Goal: Browse casually: Explore the website without a specific task or goal

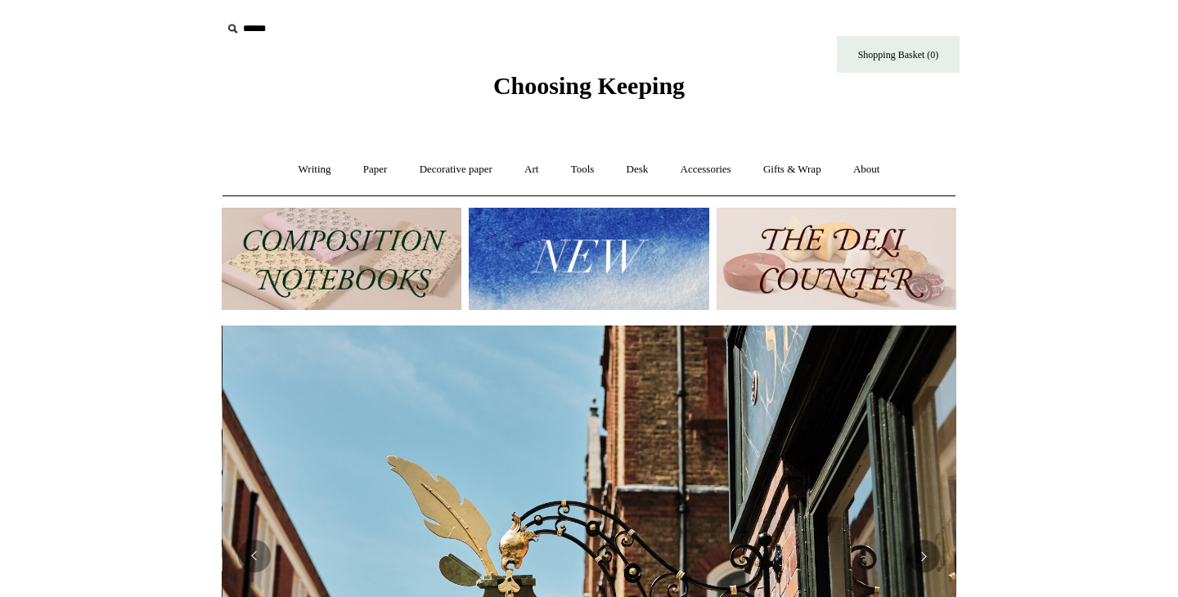
scroll to position [0, 734]
click at [607, 234] on img at bounding box center [589, 259] width 240 height 102
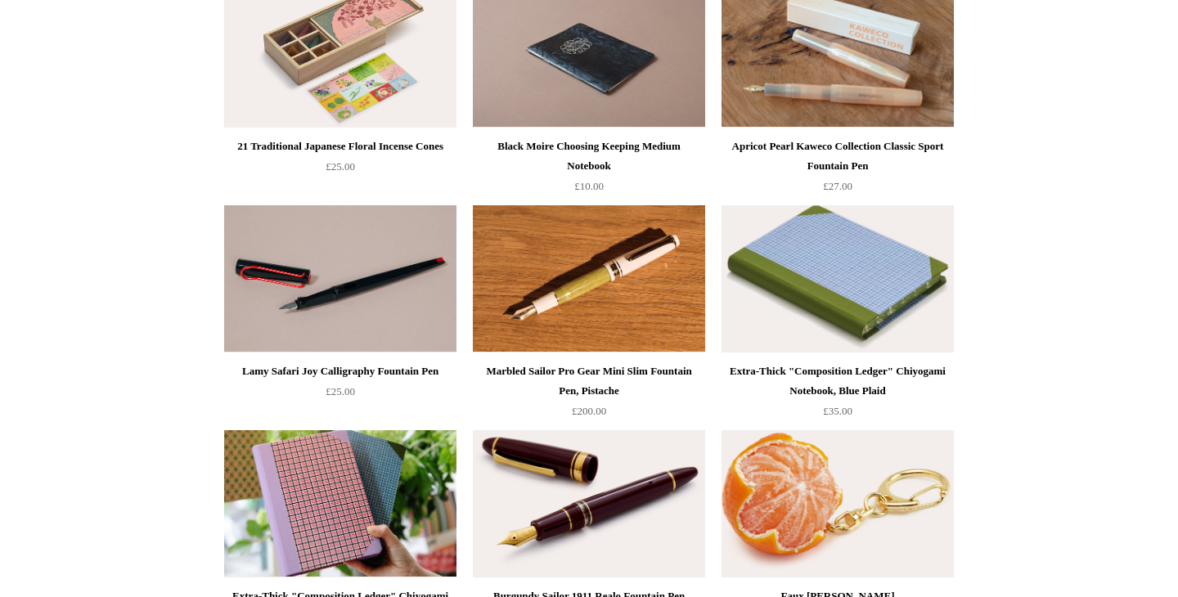
scroll to position [236, 0]
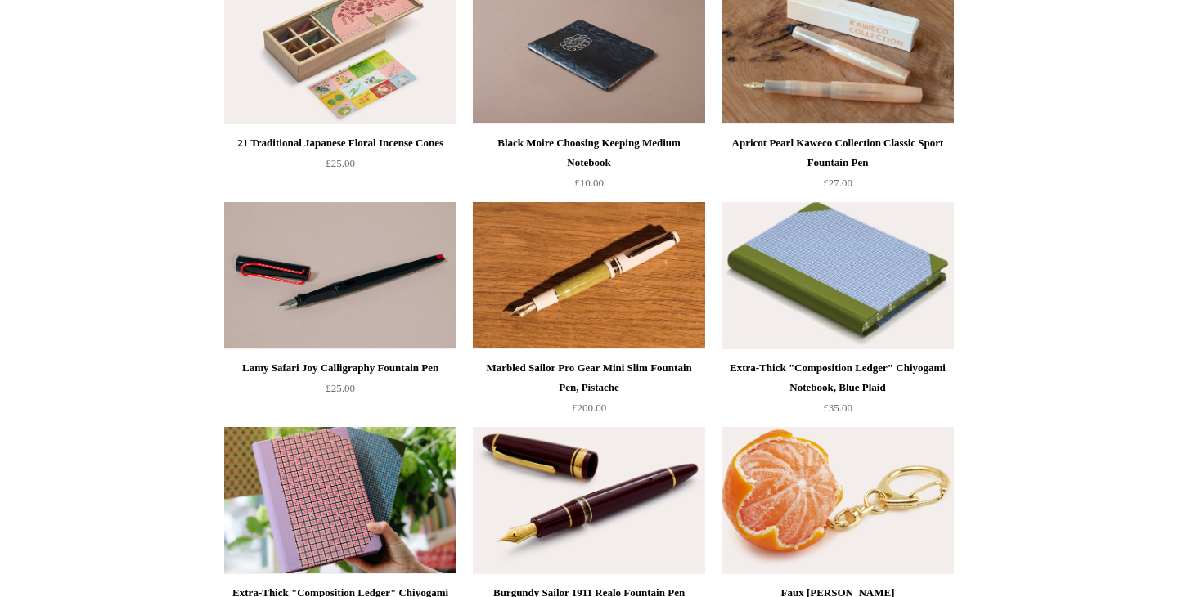
click at [860, 279] on img at bounding box center [837, 275] width 232 height 147
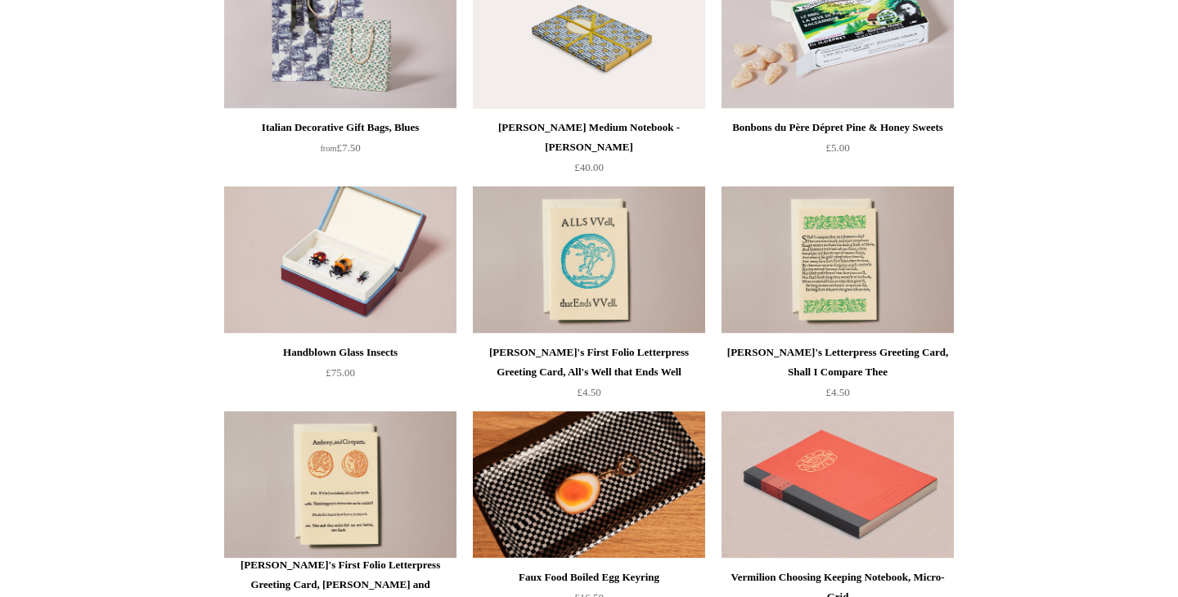
scroll to position [2951, 0]
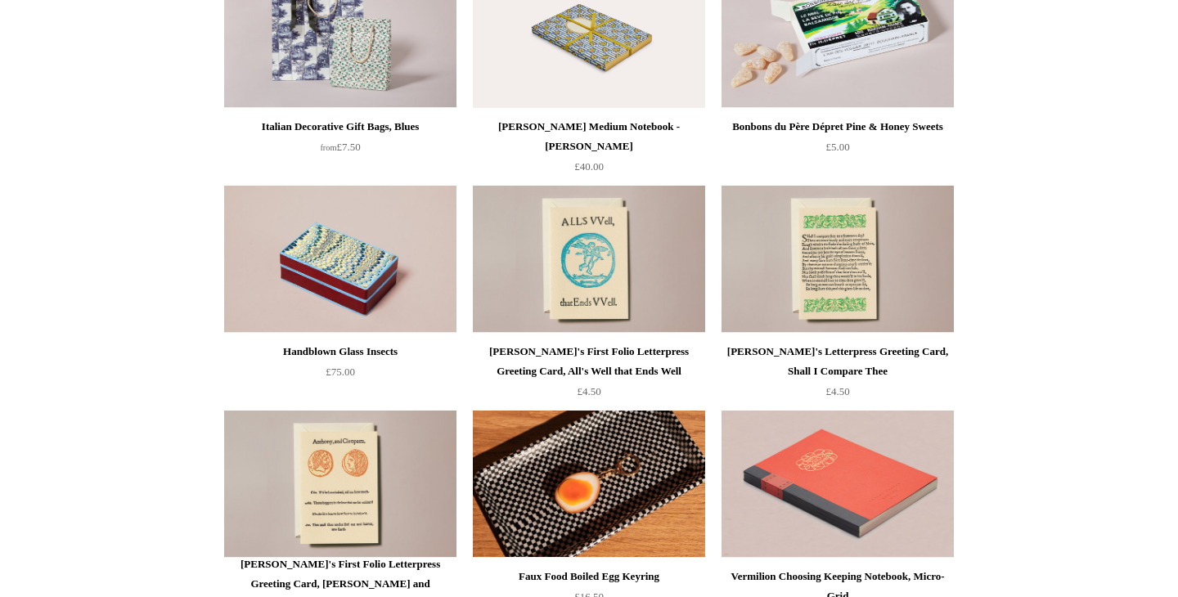
click at [361, 259] on img at bounding box center [340, 259] width 232 height 147
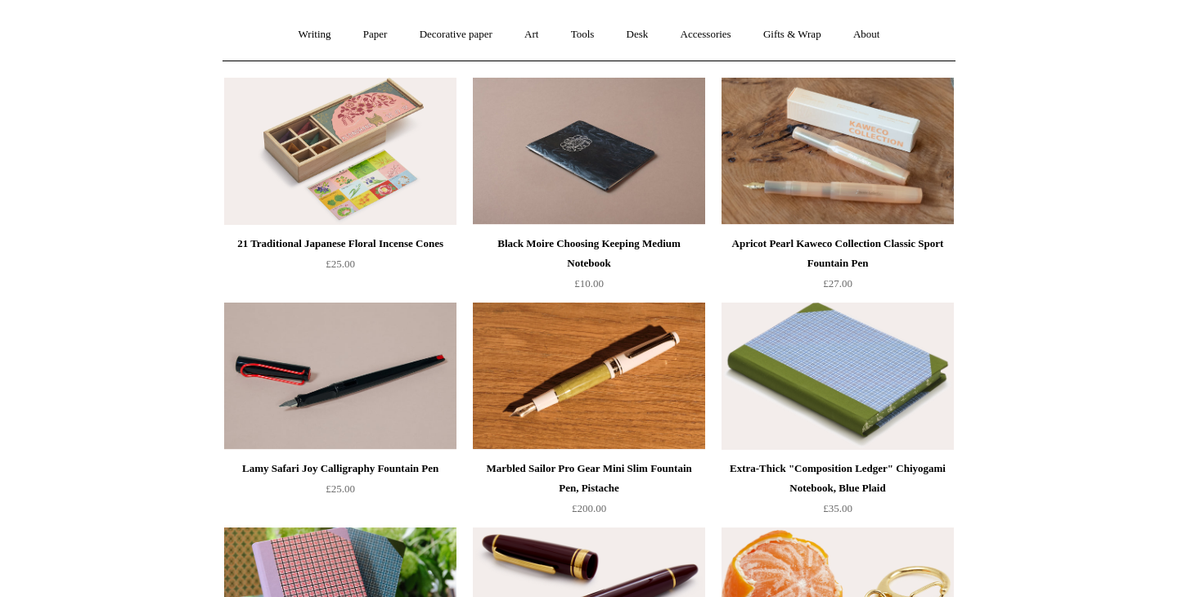
scroll to position [0, 0]
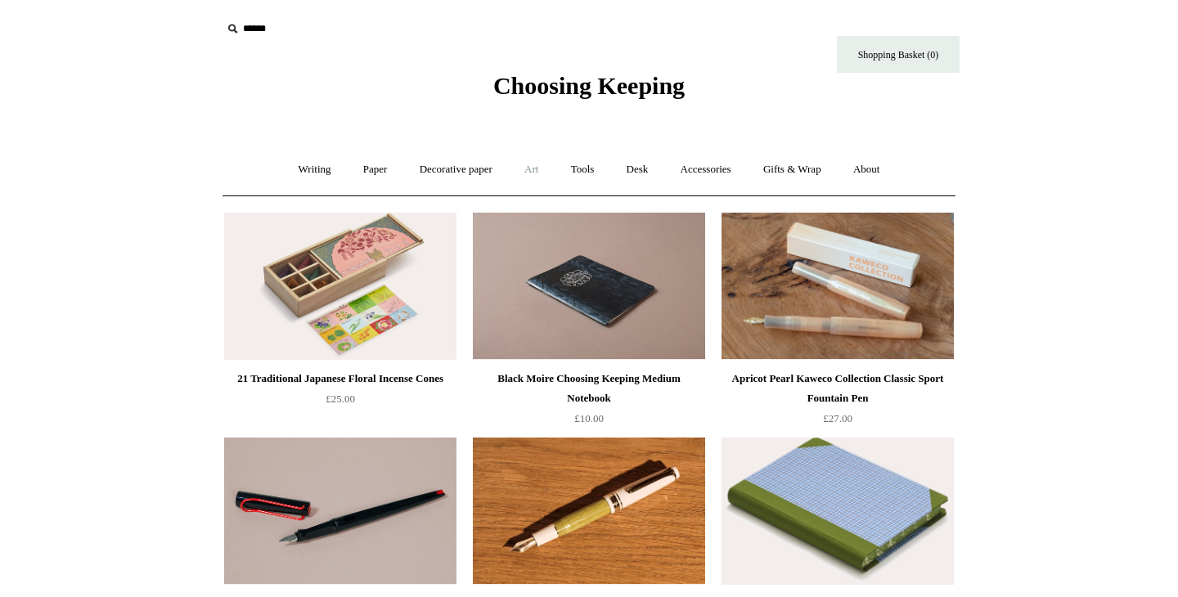
click at [529, 172] on link "Art +" at bounding box center [530, 169] width 43 height 43
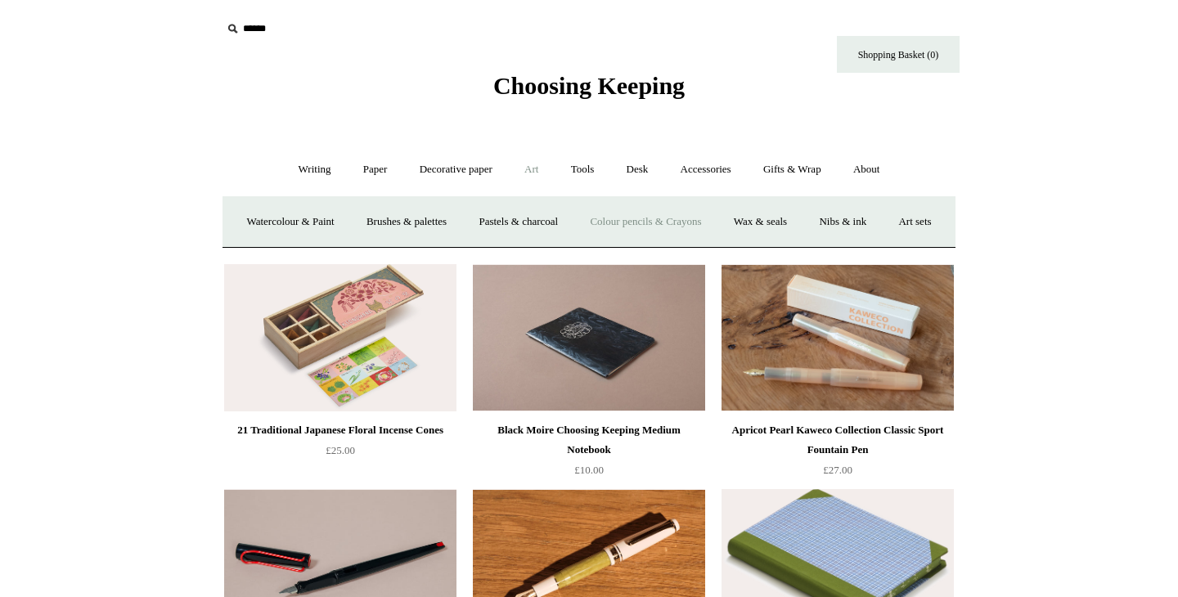
click at [658, 220] on link "Colour pencils & Crayons" at bounding box center [645, 221] width 141 height 43
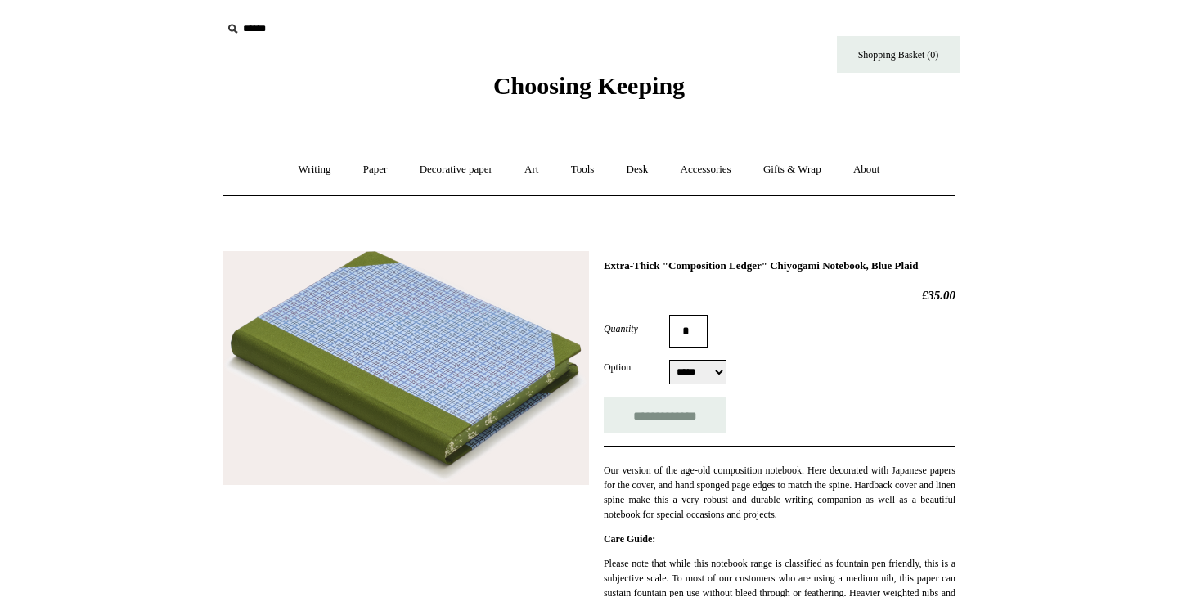
select select "*****"
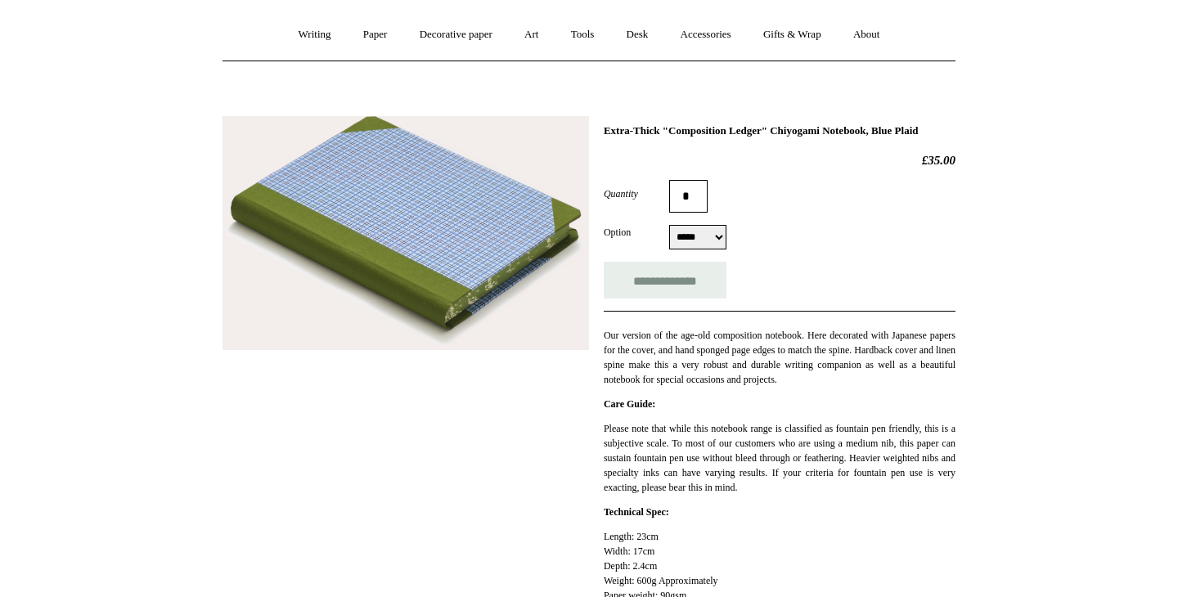
scroll to position [137, 0]
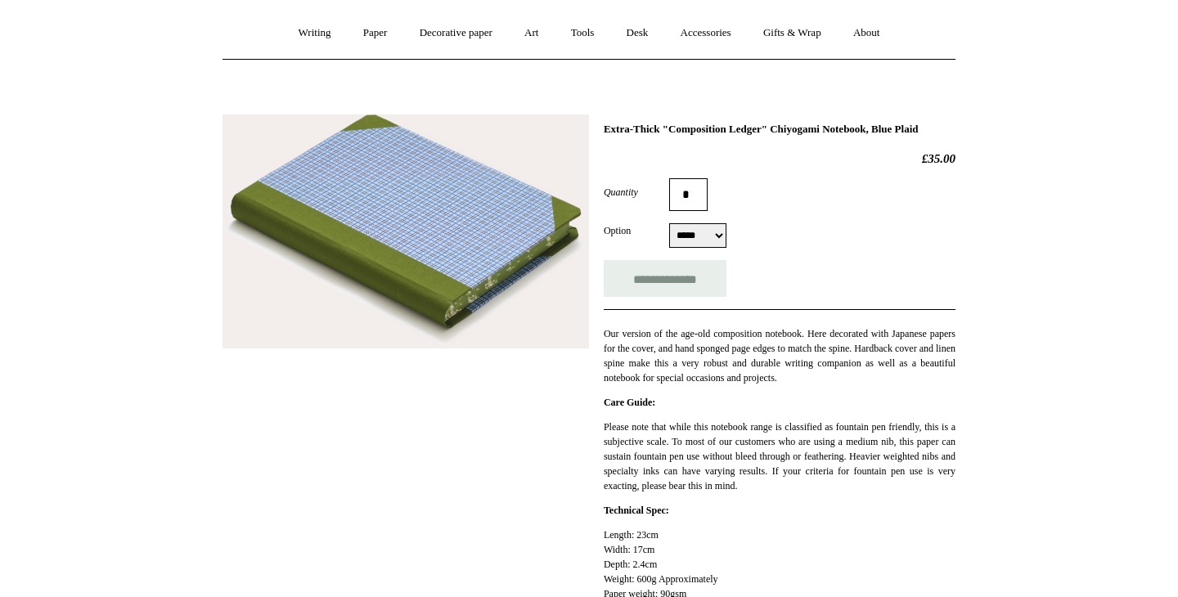
click at [691, 248] on select "***** *****" at bounding box center [697, 235] width 57 height 25
click at [467, 223] on img at bounding box center [405, 231] width 366 height 235
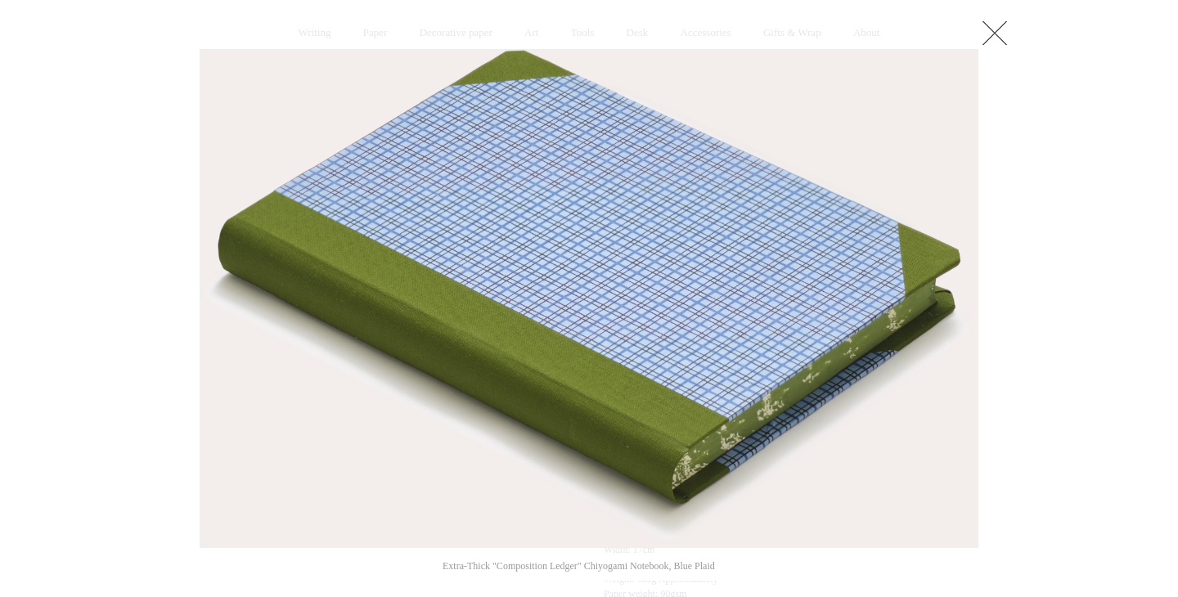
click at [32, 329] on div at bounding box center [589, 560] width 1178 height 1394
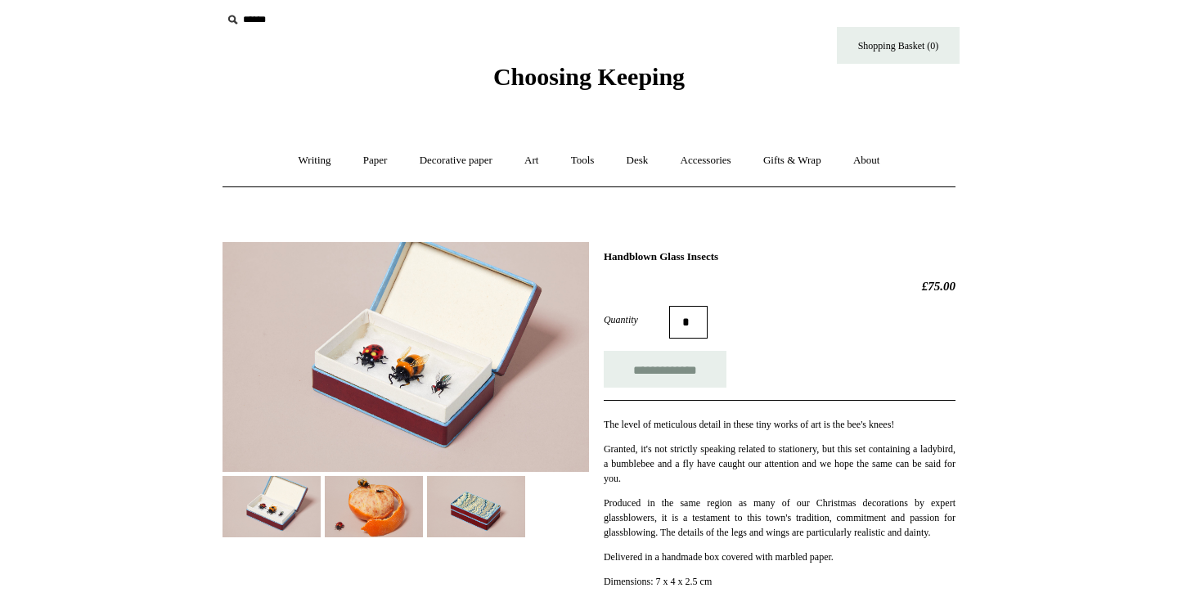
scroll to position [13, 0]
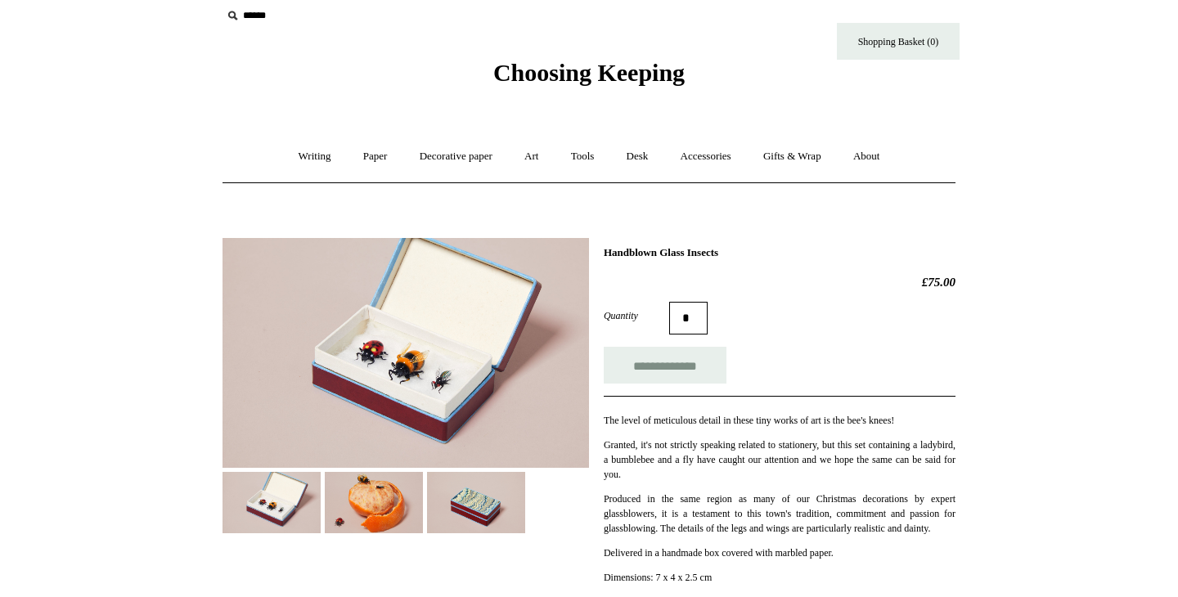
click at [268, 496] on img at bounding box center [271, 502] width 98 height 61
click at [389, 385] on img at bounding box center [405, 353] width 366 height 230
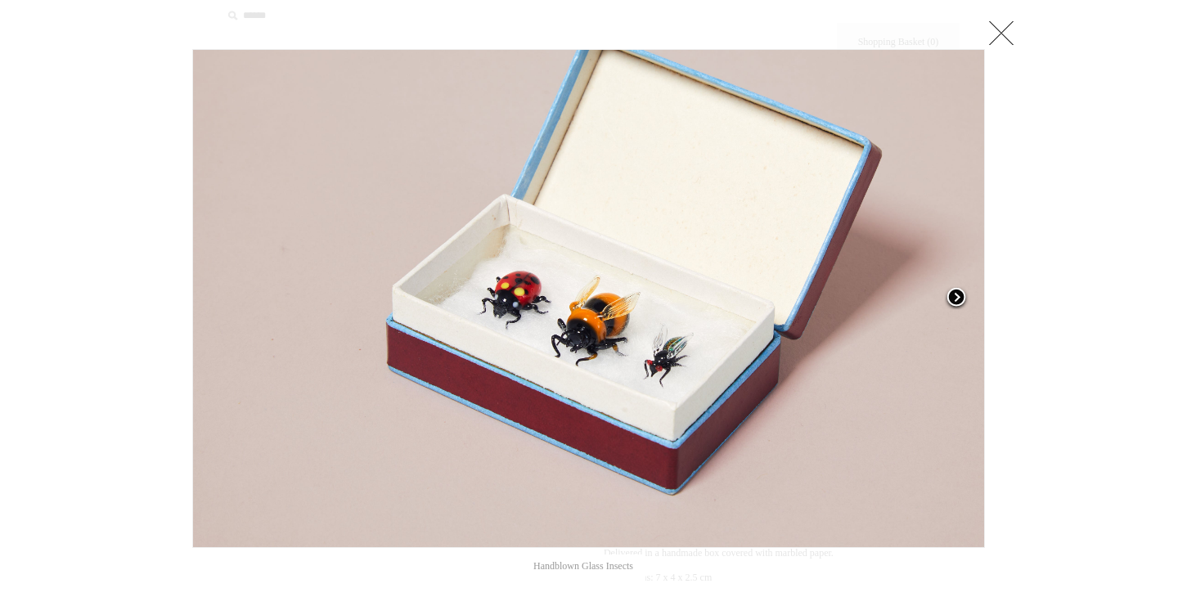
click at [951, 295] on span at bounding box center [956, 298] width 25 height 25
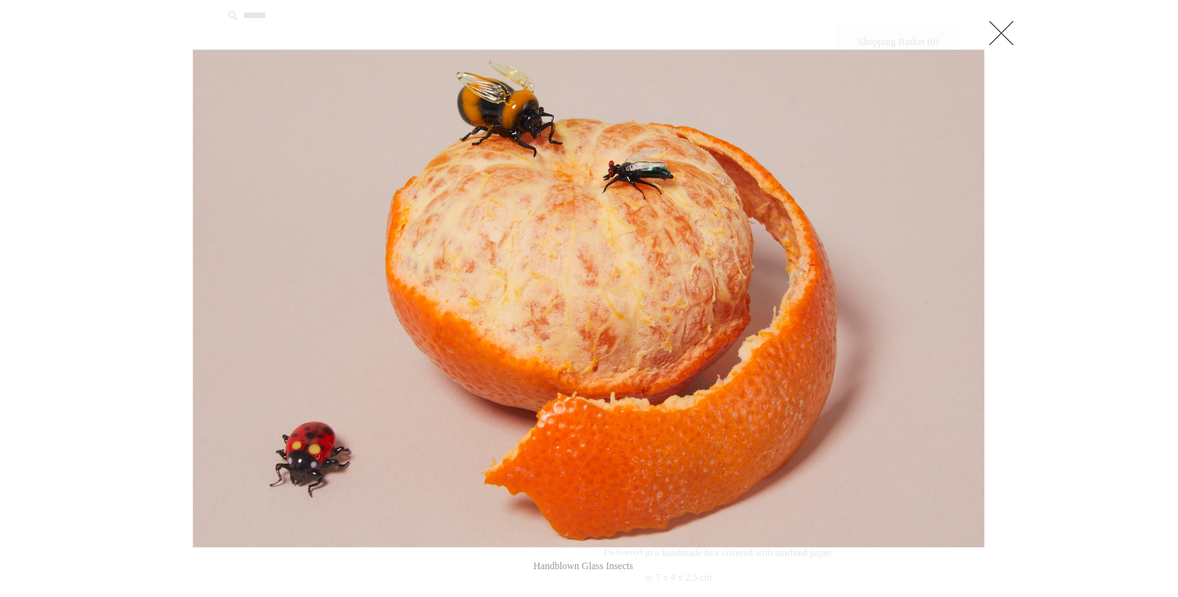
click at [997, 23] on link at bounding box center [1001, 32] width 33 height 33
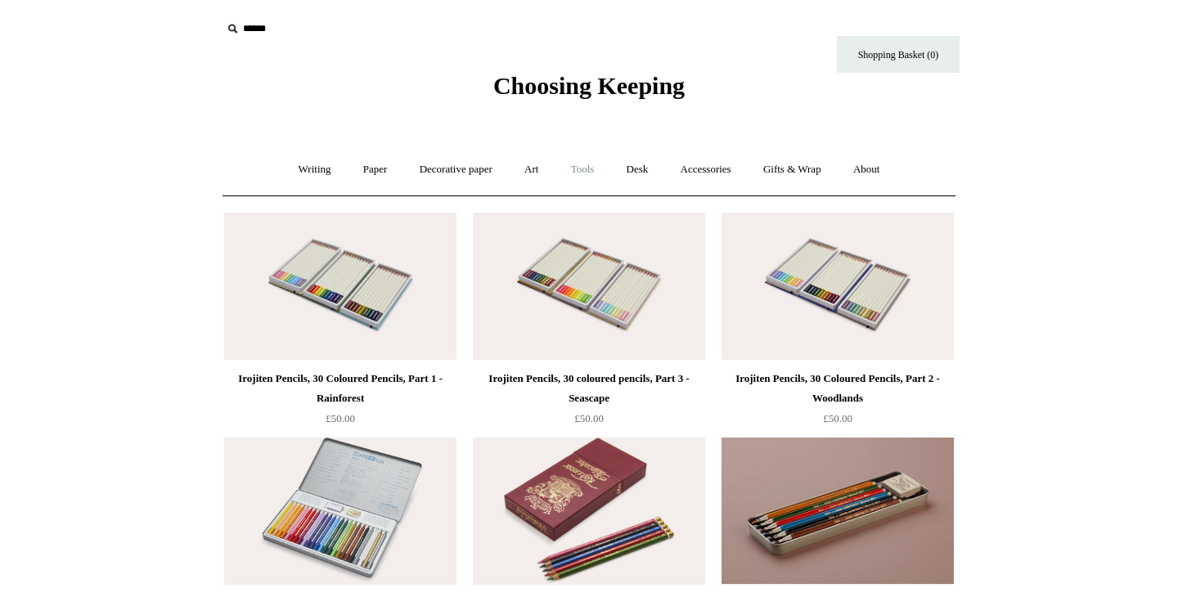
click at [583, 171] on link "Tools +" at bounding box center [582, 169] width 53 height 43
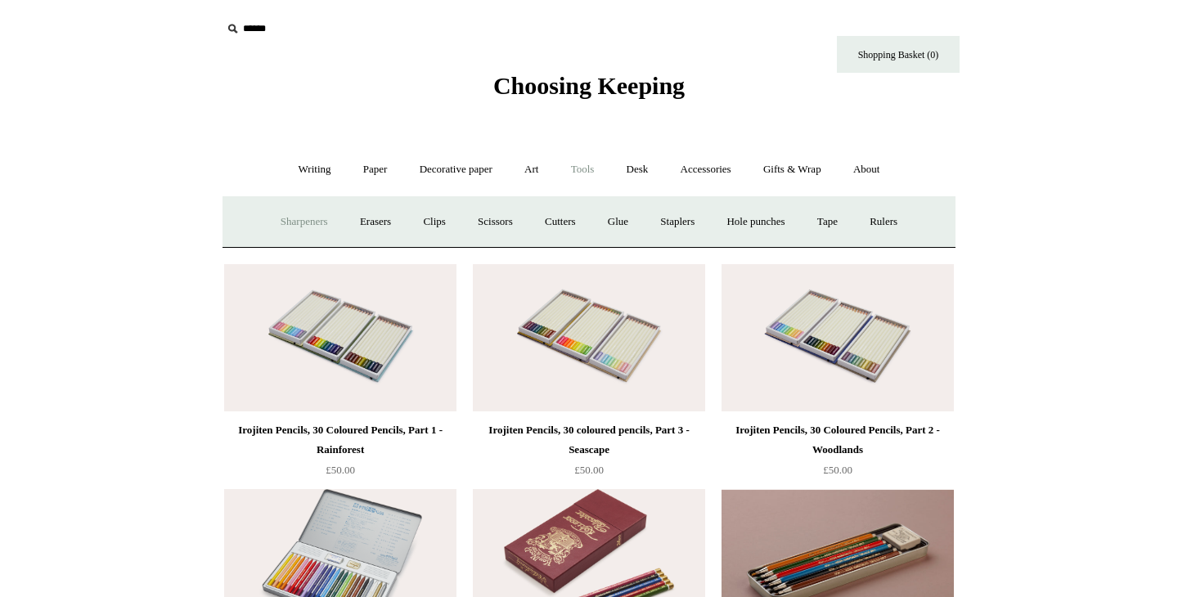
click at [278, 226] on link "Sharpeners" at bounding box center [304, 221] width 77 height 43
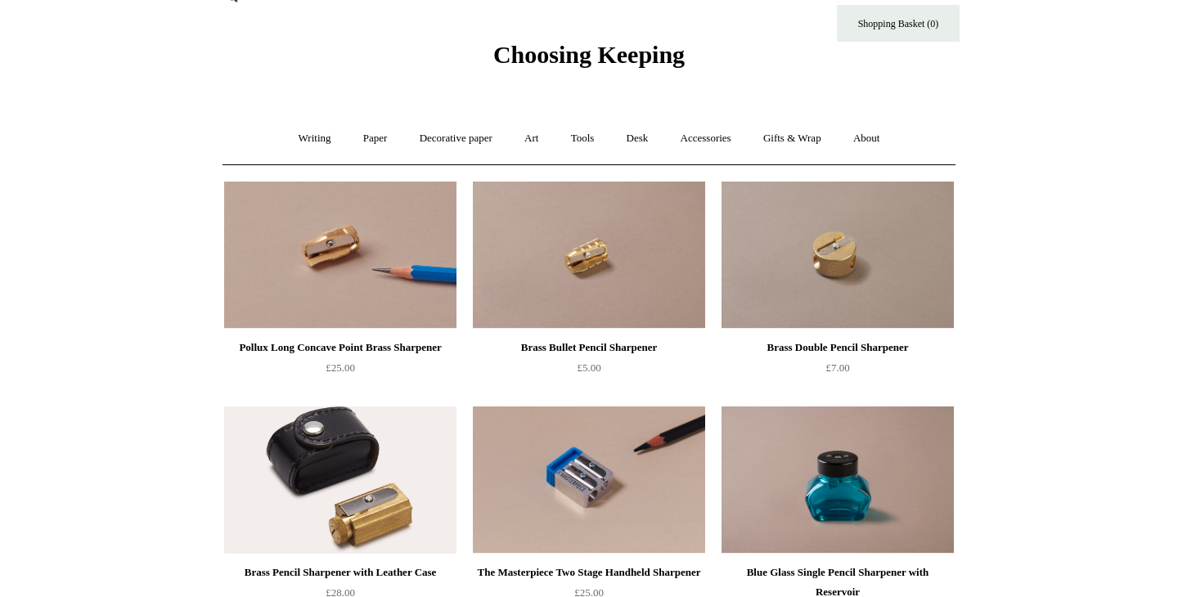
scroll to position [28, 0]
